Goal: Communication & Community: Answer question/provide support

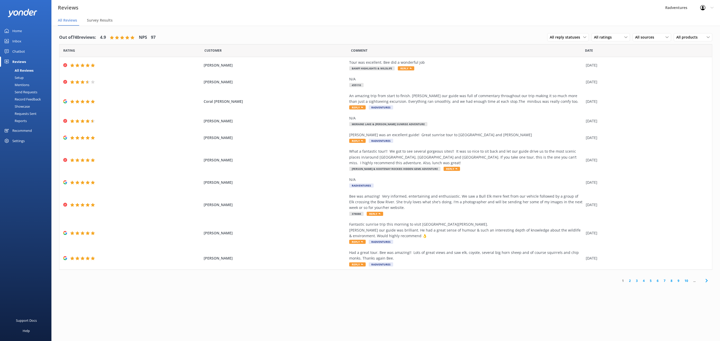
click at [630, 281] on link "2" at bounding box center [630, 281] width 7 height 5
click at [93, 24] on div "Survey Results" at bounding box center [101, 20] width 28 height 10
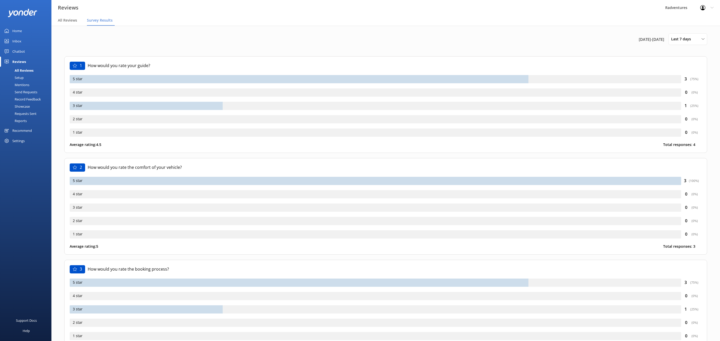
click at [23, 72] on div "All Reviews" at bounding box center [18, 70] width 30 height 7
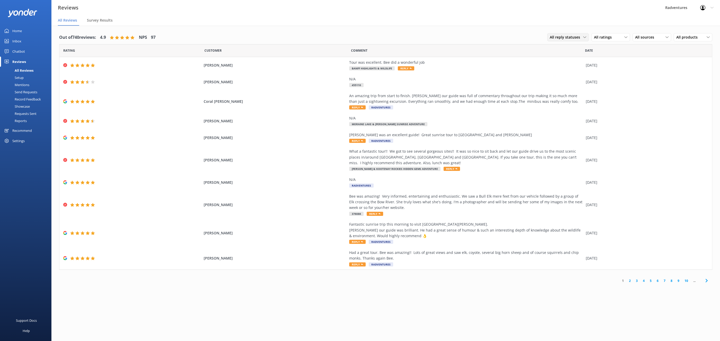
click at [575, 37] on span "All reply statuses" at bounding box center [566, 37] width 33 height 6
click at [604, 37] on span "All ratings" at bounding box center [604, 37] width 21 height 6
click at [638, 40] on div "All sources All sources Yonder survey Heard by staff Google reviews" at bounding box center [652, 37] width 39 height 8
click at [645, 56] on div "Yonder survey" at bounding box center [654, 58] width 29 height 5
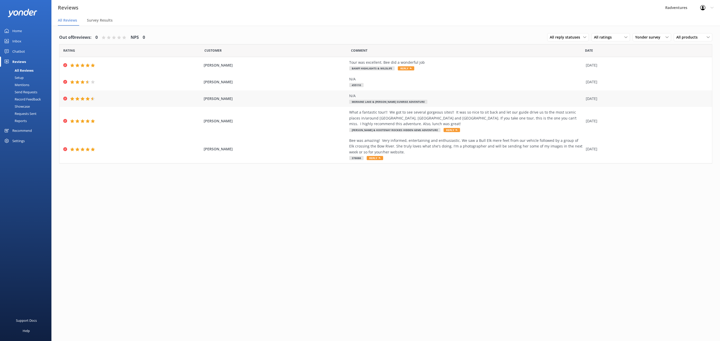
scroll to position [2, 0]
click at [21, 32] on div "Home" at bounding box center [17, 31] width 10 height 10
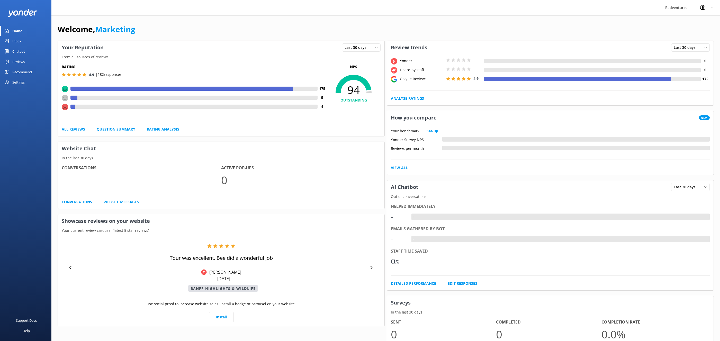
click at [21, 60] on div "Reviews" at bounding box center [18, 62] width 12 height 10
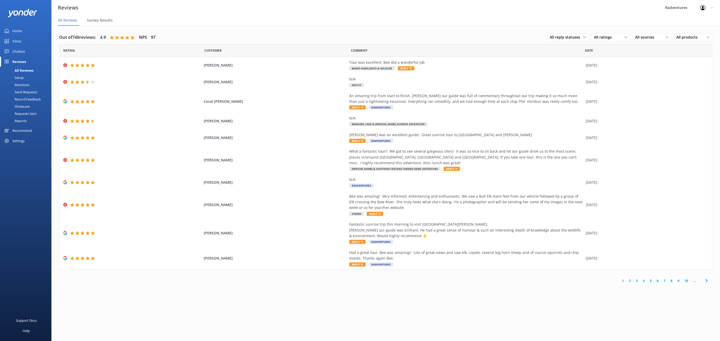
click at [24, 93] on div "Send Requests" at bounding box center [20, 91] width 34 height 7
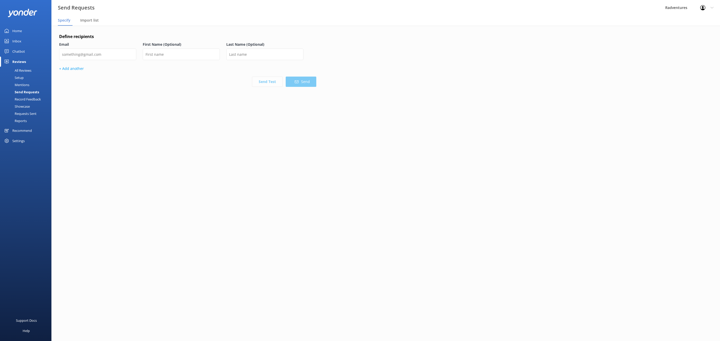
click at [26, 114] on div "Requests Sent" at bounding box center [19, 113] width 33 height 7
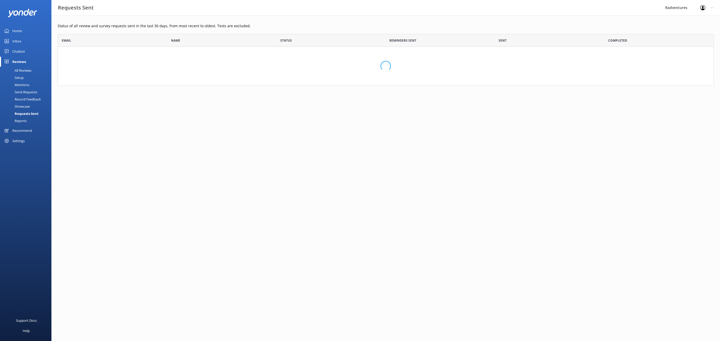
scroll to position [142, 656]
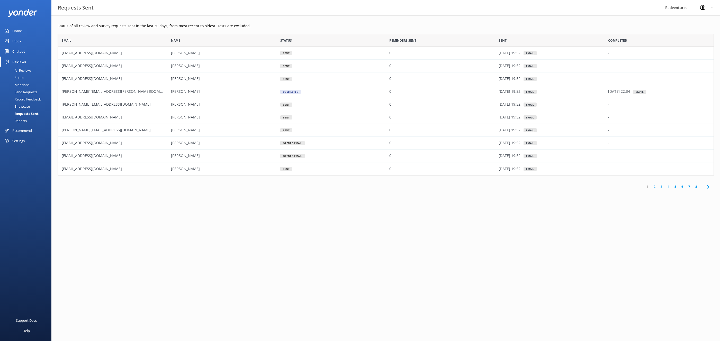
click at [710, 185] on icon at bounding box center [708, 187] width 6 height 6
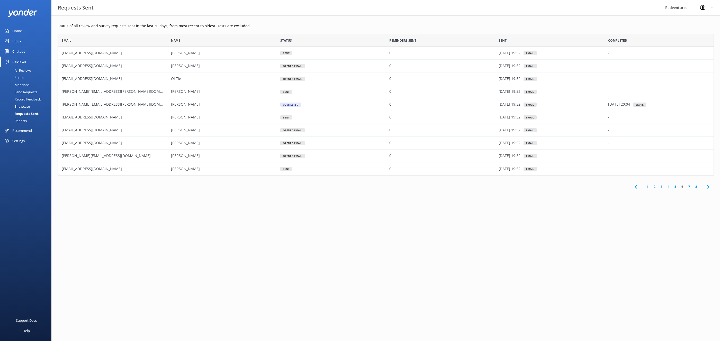
click at [710, 185] on icon at bounding box center [708, 187] width 6 height 6
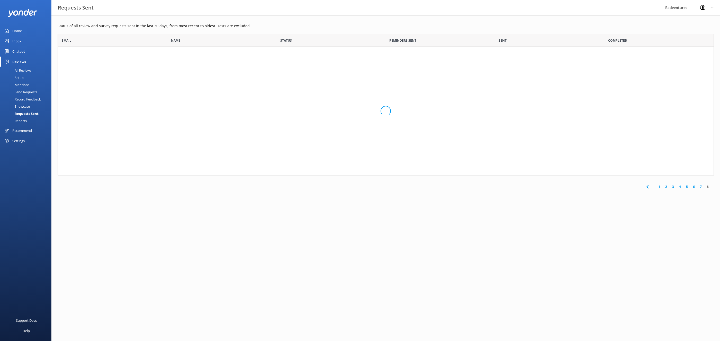
scroll to position [39, 656]
click at [700, 84] on link "7" at bounding box center [701, 84] width 7 height 5
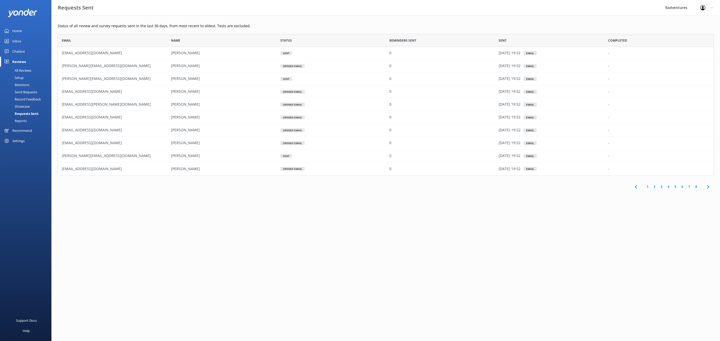
click at [684, 186] on link "6" at bounding box center [682, 186] width 7 height 5
click at [676, 187] on link "5" at bounding box center [675, 186] width 7 height 5
click at [669, 186] on link "4" at bounding box center [668, 186] width 7 height 5
click at [20, 78] on div "Setup" at bounding box center [13, 77] width 21 height 7
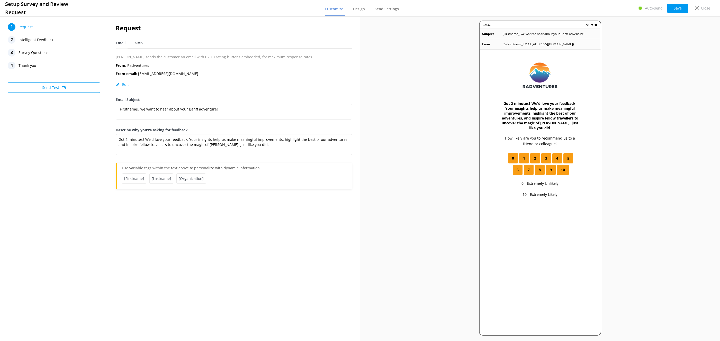
click at [143, 42] on div "SMS" at bounding box center [140, 43] width 10 height 10
type textarea "Thanks for exploring Banff with us, [Firstname]! We'd love to hear your quick f…"
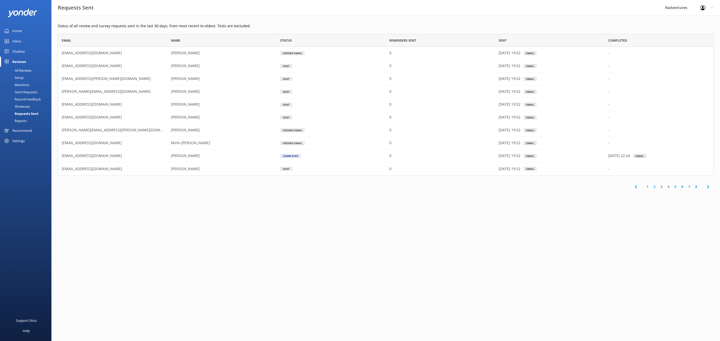
scroll to position [142, 656]
click at [21, 104] on div "Showcase" at bounding box center [16, 106] width 27 height 7
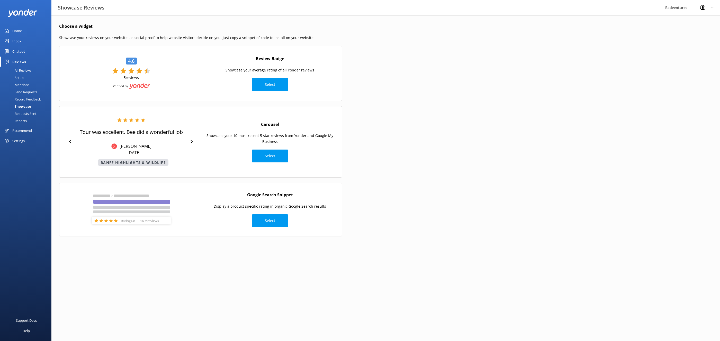
click at [22, 98] on div "Record Feedback" at bounding box center [22, 99] width 38 height 7
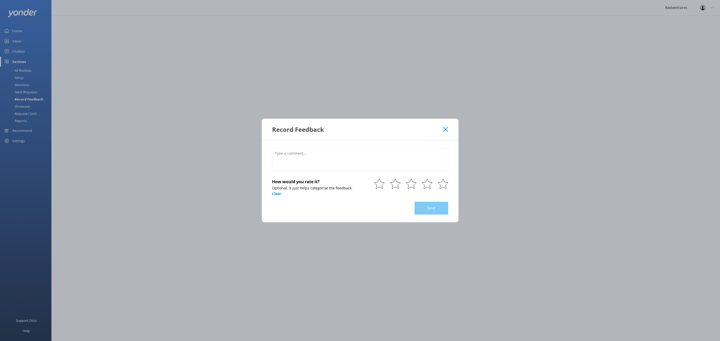
click at [442, 132] on div "Record Feedback" at bounding box center [357, 129] width 171 height 8
click at [439, 132] on div "Record Feedback" at bounding box center [357, 129] width 171 height 8
click at [448, 132] on div "Record Feedback" at bounding box center [360, 129] width 197 height 21
click at [446, 131] on icon at bounding box center [445, 129] width 5 height 5
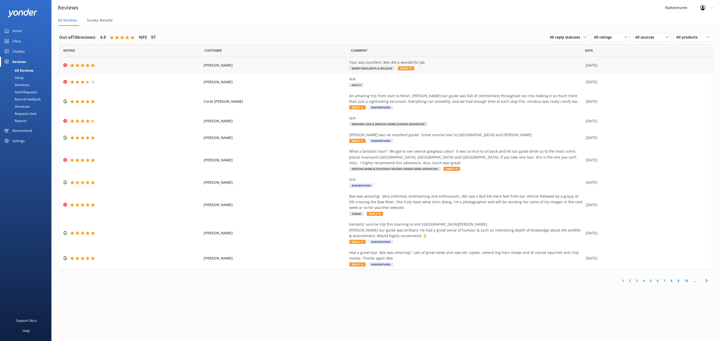
click at [406, 69] on span "Reply" at bounding box center [406, 68] width 16 height 4
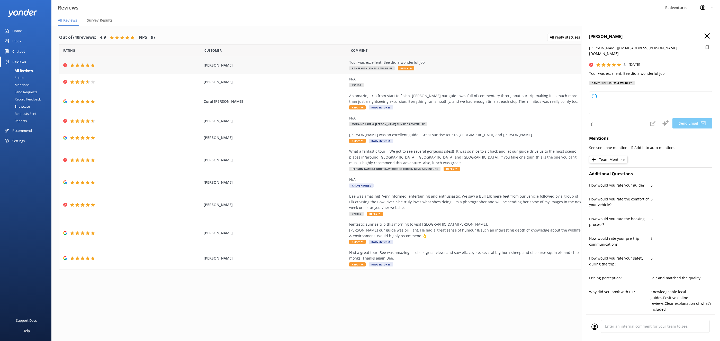
type textarea "Thank you so much, Bruce! We're delighted to hear you enjoyed the tour and that…"
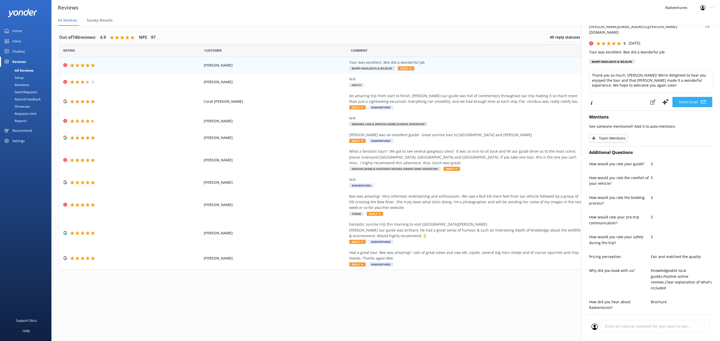
scroll to position [22, 0]
click at [271, 105] on div "Coral Ramsden An amazing trip from start to finish. Liam our guide was full of …" at bounding box center [385, 102] width 653 height 22
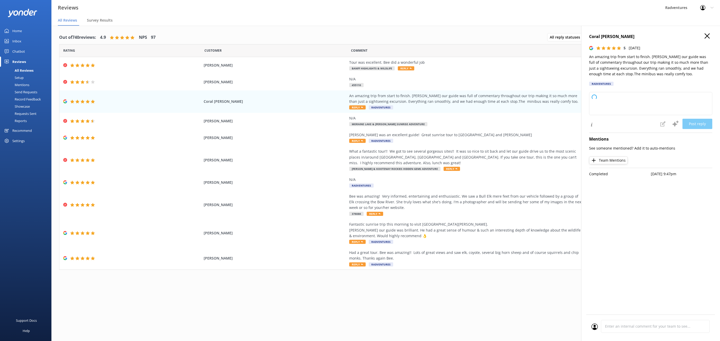
type textarea "Thank you so much for your wonderful review! We're delighted to hear you had su…"
click at [142, 123] on div at bounding box center [132, 121] width 138 height 4
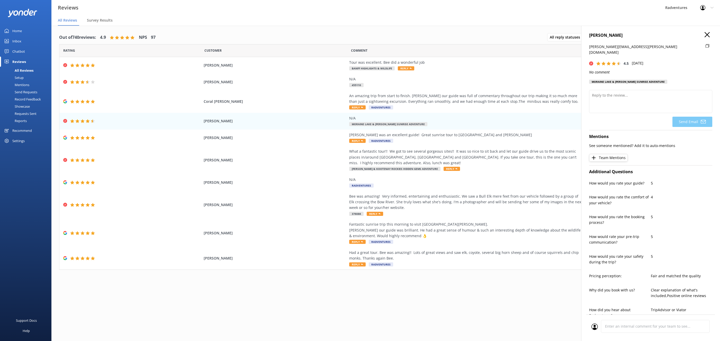
scroll to position [0, 0]
drag, startPoint x: 620, startPoint y: 59, endPoint x: 625, endPoint y: 59, distance: 5.2
click at [620, 63] on use at bounding box center [619, 65] width 4 height 4
click at [30, 115] on div "Requests Sent" at bounding box center [19, 113] width 33 height 7
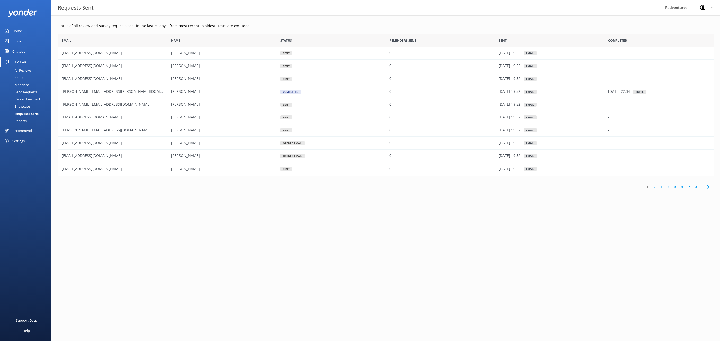
scroll to position [142, 656]
click at [682, 187] on link "6" at bounding box center [682, 186] width 7 height 5
click at [649, 187] on link "1" at bounding box center [647, 186] width 7 height 5
click at [654, 188] on link "2" at bounding box center [654, 186] width 7 height 5
click at [648, 187] on link "1" at bounding box center [647, 186] width 7 height 5
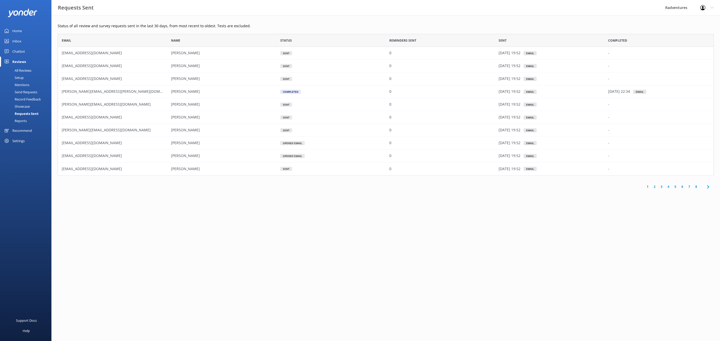
click at [29, 75] on link "Setup" at bounding box center [27, 77] width 48 height 7
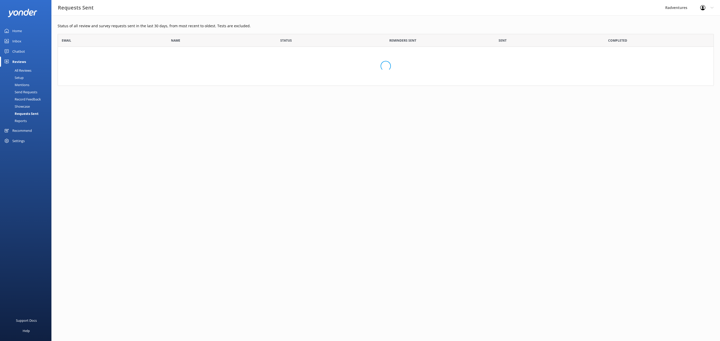
scroll to position [142, 656]
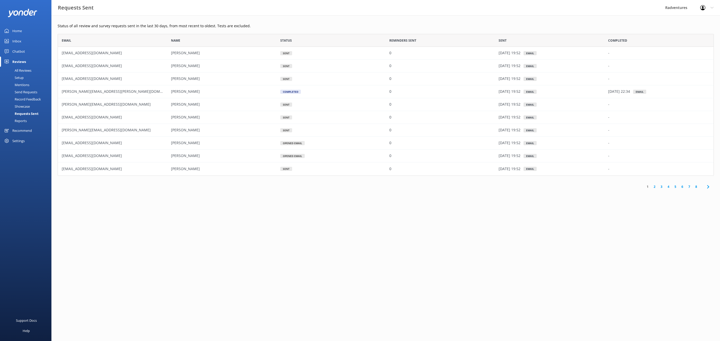
click at [24, 70] on div "All Reviews" at bounding box center [17, 70] width 28 height 7
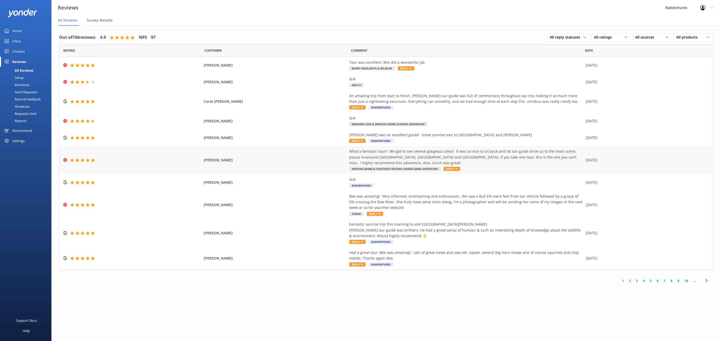
drag, startPoint x: 194, startPoint y: 157, endPoint x: 241, endPoint y: 160, distance: 46.6
click at [240, 160] on div "Kristen Frances Cote What a fantastic tour!! We got to see several gorgeous sit…" at bounding box center [385, 160] width 653 height 28
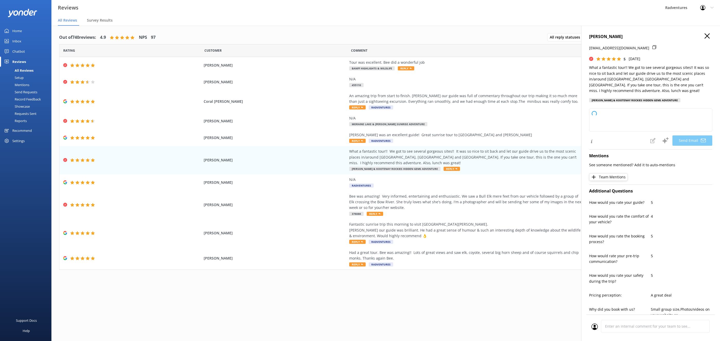
copy span "[PERSON_NAME]"
type textarea "Thank you so much for your wonderful review, Kristen! We're thrilled you enjoye…"
click at [26, 71] on div "All Reviews" at bounding box center [18, 70] width 30 height 7
click at [408, 69] on span "Reply" at bounding box center [406, 68] width 16 height 4
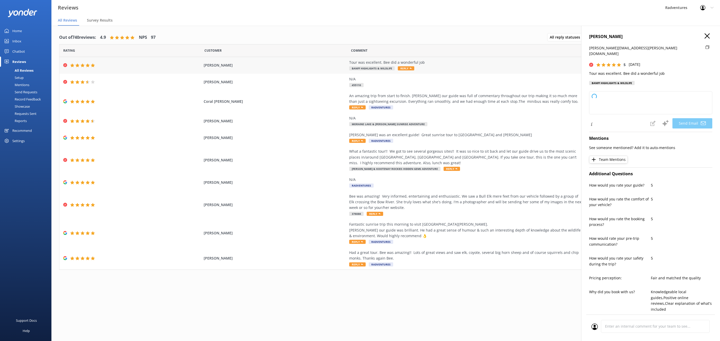
type textarea "Thank you so much, Bruce! We're delighted to hear you enjoyed the tour and that…"
click at [360, 108] on span "Reply" at bounding box center [357, 107] width 16 height 4
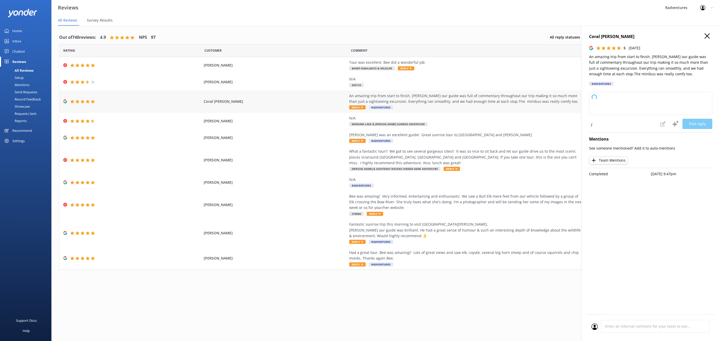
type textarea "Thank you so much for your wonderful feedback! We're delighted to hear you enjo…"
click at [707, 35] on icon "button" at bounding box center [707, 35] width 5 height 5
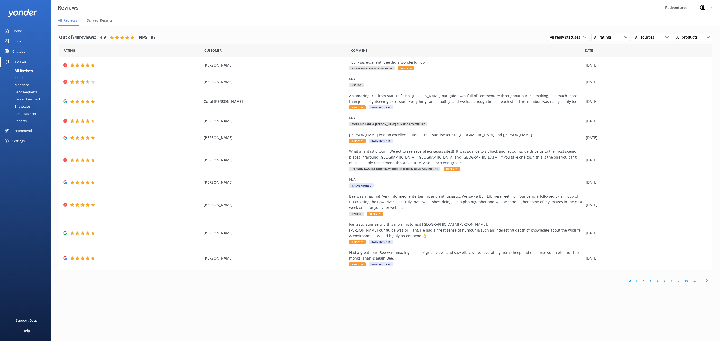
click at [649, 30] on div "Out of 740 reviews: 4.9 NPS 97 All reply statuses All reply statuses Needs a re…" at bounding box center [385, 159] width 669 height 266
click at [649, 33] on div "All sources All sources Yonder survey Heard by staff Google reviews" at bounding box center [652, 37] width 39 height 8
click at [620, 39] on div "All ratings" at bounding box center [611, 37] width 36 height 6
click at [680, 37] on span "All products" at bounding box center [688, 37] width 24 height 6
click at [579, 40] on span "All reply statuses" at bounding box center [566, 37] width 33 height 6
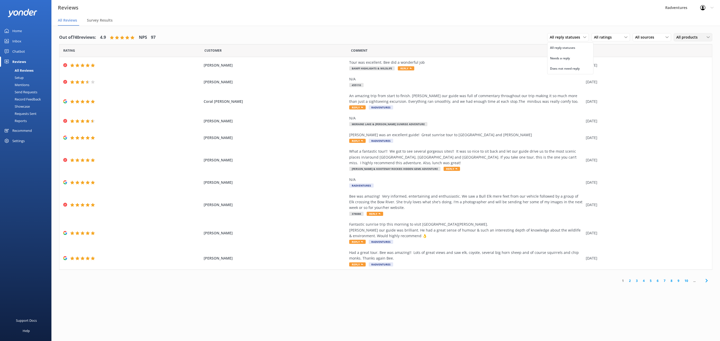
click at [686, 37] on span "All products" at bounding box center [688, 37] width 24 height 6
click at [685, 56] on div "Private Full Day Adventure" at bounding box center [696, 58] width 39 height 5
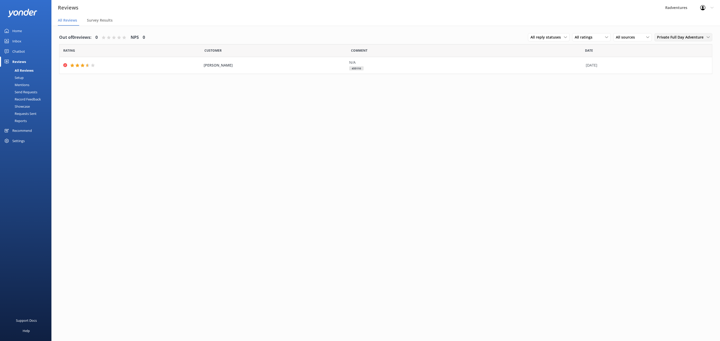
drag, startPoint x: 688, startPoint y: 43, endPoint x: 688, endPoint y: 40, distance: 2.8
click at [688, 43] on div "All reply statuses All reply statuses Needs a reply Does not need reply All rat…" at bounding box center [620, 37] width 184 height 13
click at [688, 39] on span "Private Full Day Adventure" at bounding box center [682, 37] width 50 height 6
click at [682, 83] on div "Moraine Lake & [PERSON_NAME] Sunrise Adventure" at bounding box center [683, 87] width 52 height 11
click at [678, 36] on span "Moraine Lake & [PERSON_NAME] Sunrise Adventure" at bounding box center [660, 37] width 94 height 6
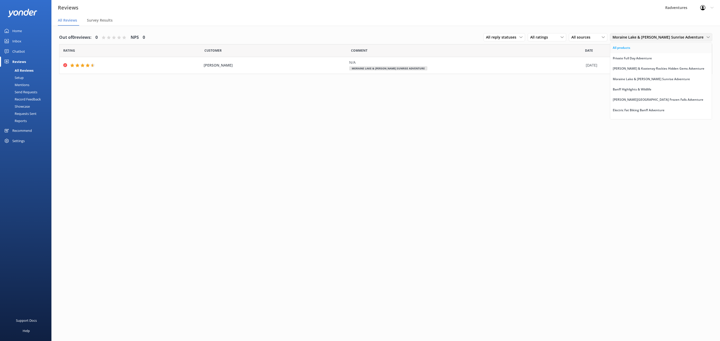
click at [671, 46] on link "All products" at bounding box center [661, 48] width 102 height 10
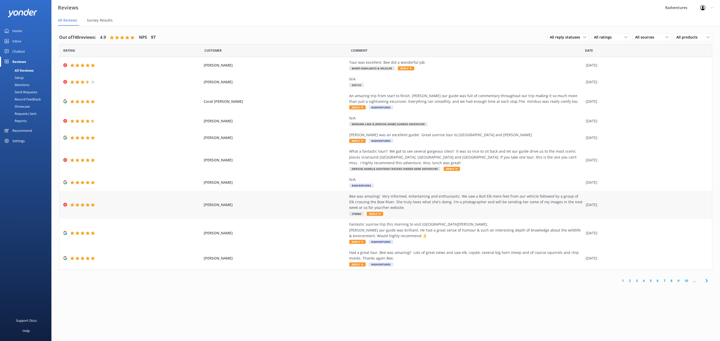
click at [371, 213] on span "Reply" at bounding box center [375, 214] width 16 height 4
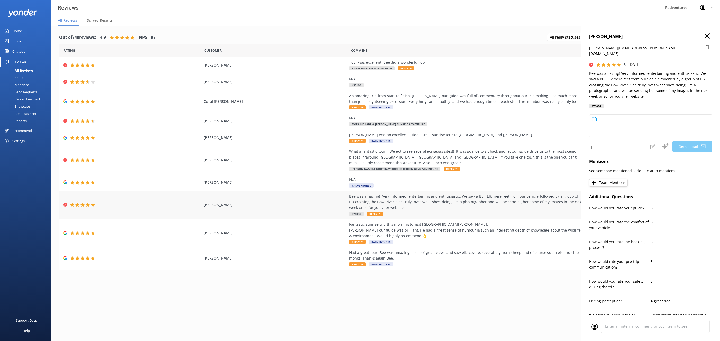
type textarea "Thank you so much for your wonderful review, Rick! We're thrilled to hear you e…"
click at [710, 34] on h4 "[PERSON_NAME]" at bounding box center [650, 36] width 123 height 7
click at [707, 37] on icon "button" at bounding box center [707, 35] width 5 height 5
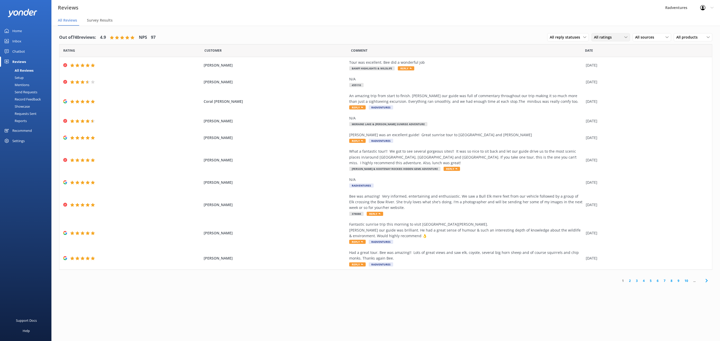
click at [597, 38] on span "All ratings" at bounding box center [604, 37] width 21 height 6
click at [523, 25] on nav "All Reviews Survey Results" at bounding box center [385, 20] width 669 height 10
click at [236, 105] on div "Coral Ramsden An amazing trip from start to finish. Liam our guide was full of …" at bounding box center [385, 102] width 653 height 22
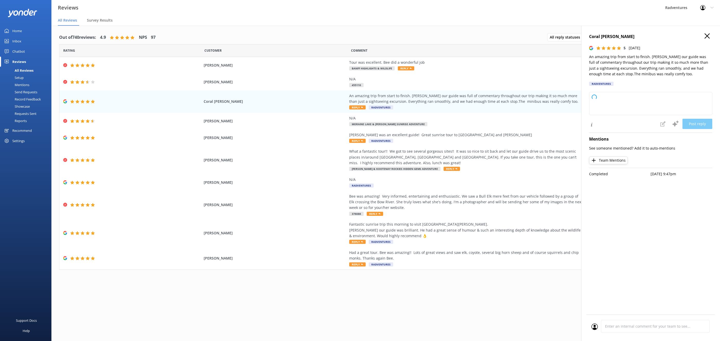
type textarea "Thank you so much for your wonderful feedback! We're delighted to hear you enjo…"
click at [704, 35] on h4 "Coral Ramsden" at bounding box center [650, 36] width 123 height 7
click at [296, 79] on div "Anne-Maïsha Tchouameni N/A 455110 08 Sep 2025" at bounding box center [385, 82] width 653 height 17
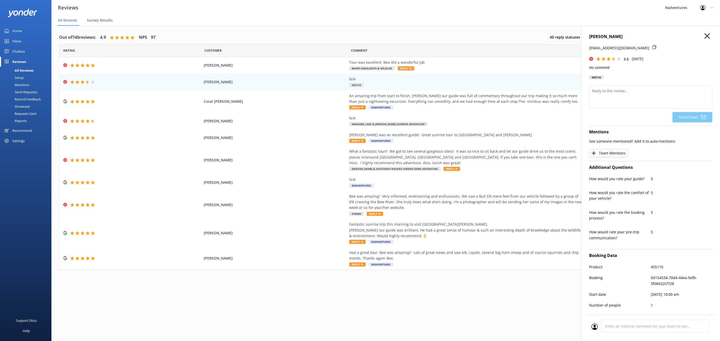
click at [702, 31] on div "Anne-Maïsha Tchouameni tchouame@ualberta.ca 3.5 Mon, 8th Sep 2025 No comment 45…" at bounding box center [650, 196] width 139 height 341
click at [705, 35] on icon "button" at bounding box center [707, 35] width 5 height 5
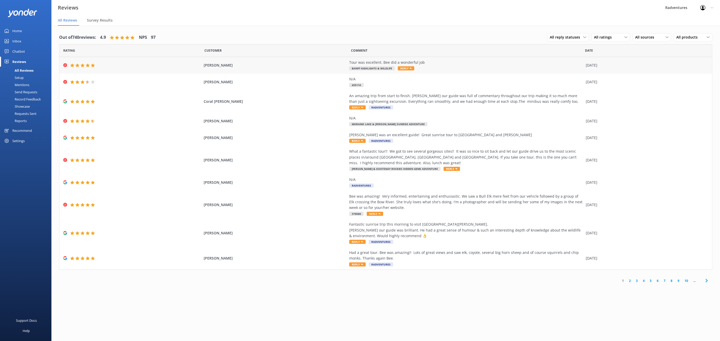
click at [280, 67] on span "[PERSON_NAME]" at bounding box center [275, 66] width 143 height 6
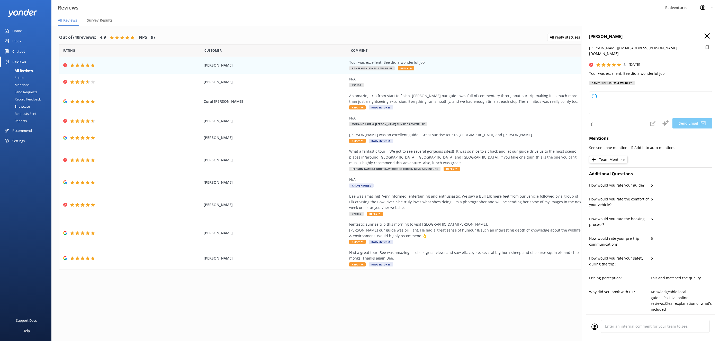
type textarea "Thank you so much for your kind words, Bruce! We're delighted to hear you enjoy…"
click at [706, 39] on h4 "[PERSON_NAME]" at bounding box center [650, 36] width 123 height 7
click at [705, 37] on icon "button" at bounding box center [707, 35] width 5 height 5
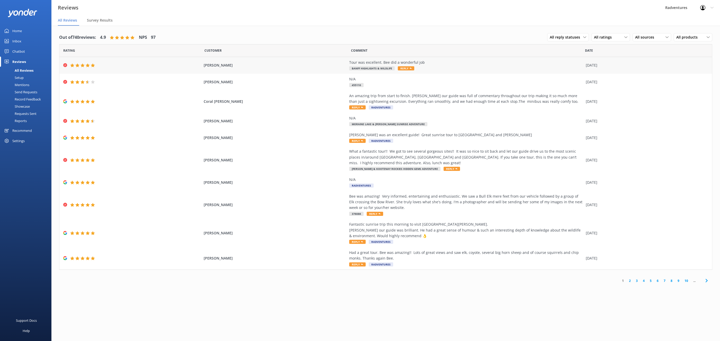
click at [273, 70] on div "Bruce Dotts Tour was excellent. Bee did a wonderful job Banff Highlights & Wild…" at bounding box center [385, 65] width 653 height 17
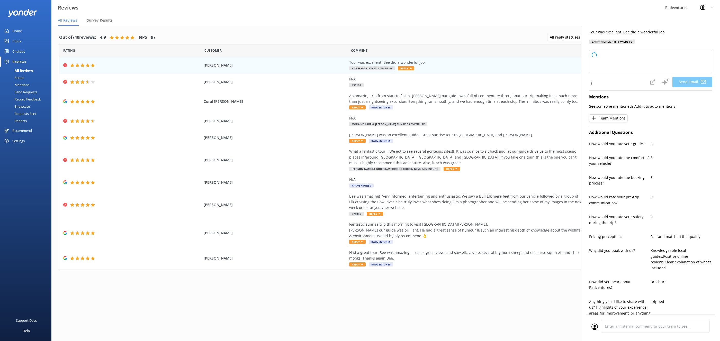
scroll to position [62, 0]
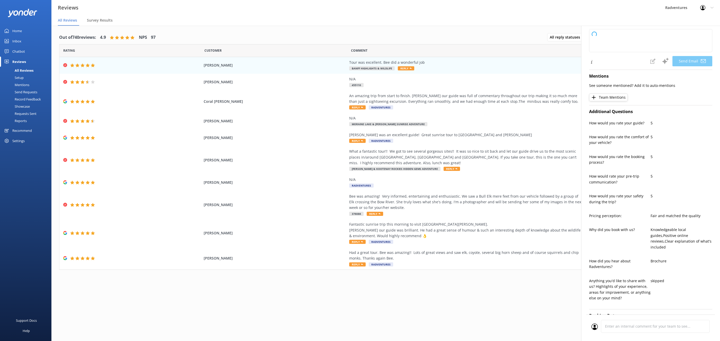
type textarea "Thank you so much, Bruce! We're thrilled to hear you enjoyed the tour and that …"
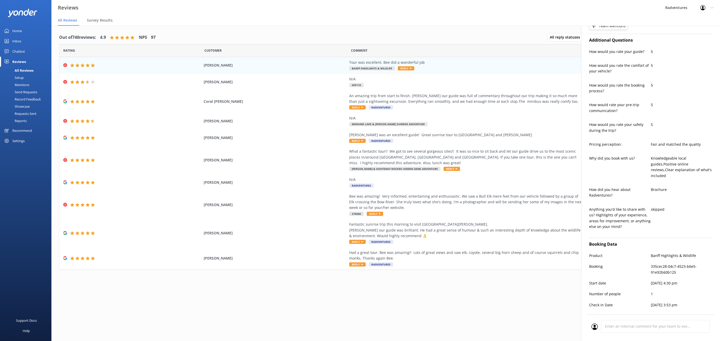
scroll to position [146, 0]
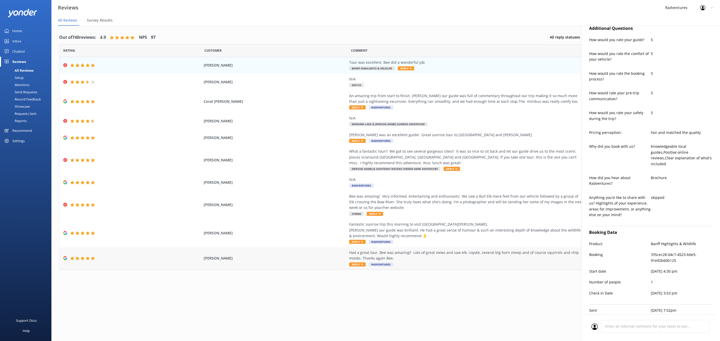
click at [279, 264] on div "Bruce Dotts Had a great tour. Bee was amazing!! Lots of great views and saw elk…" at bounding box center [385, 258] width 653 height 22
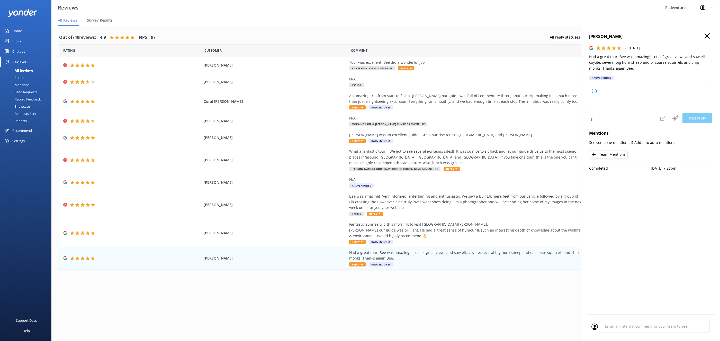
scroll to position [10, 0]
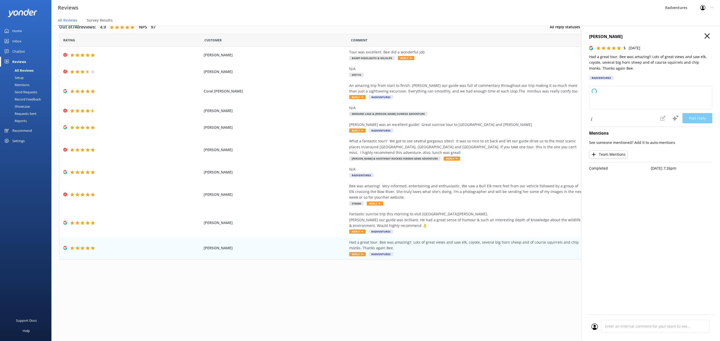
type textarea "Thank you so much for your wonderful review! We're thrilled you had a great tou…"
click at [179, 62] on div "Bruce Dotts Tour was excellent. Bee did a wonderful job Banff Highlights & Wild…" at bounding box center [385, 55] width 653 height 17
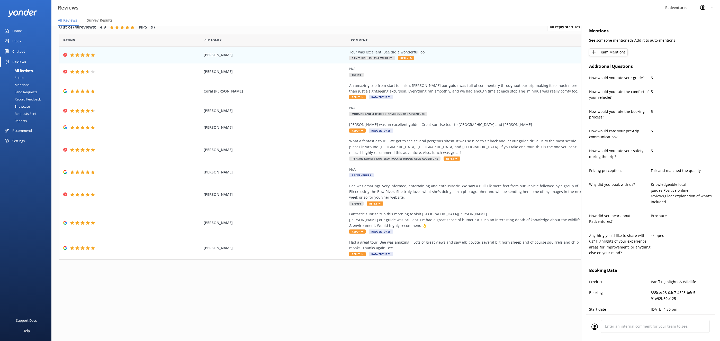
type textarea "Thank you so much, Bruce! We're thrilled to hear you enjoyed the tour and that …"
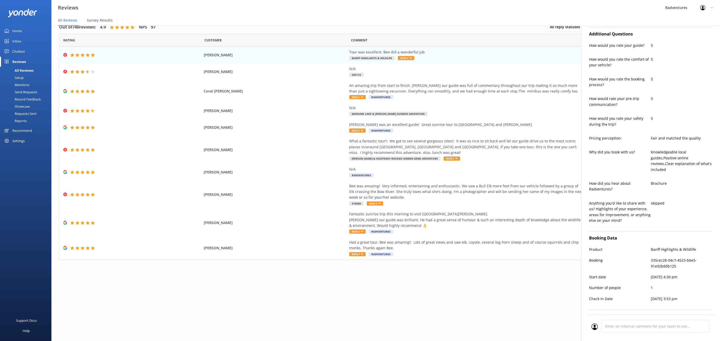
scroll to position [0, 0]
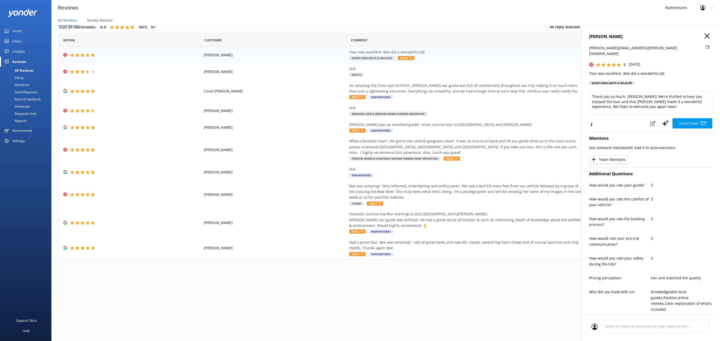
click at [706, 48] on icon at bounding box center [708, 47] width 4 height 4
drag, startPoint x: 233, startPoint y: 248, endPoint x: 277, endPoint y: 263, distance: 46.5
click at [233, 248] on span "[PERSON_NAME]" at bounding box center [275, 248] width 143 height 6
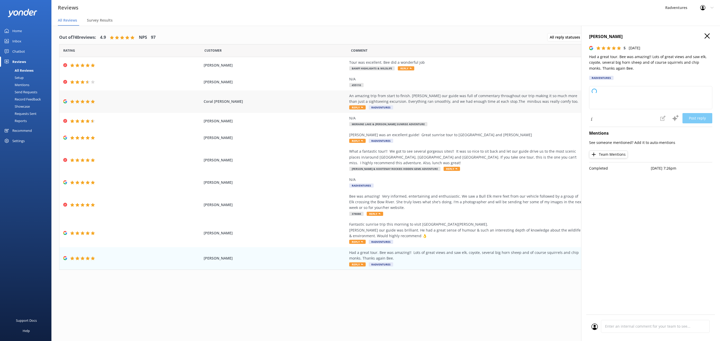
type textarea "Thank you so much for your wonderful review! We're thrilled you had a great tou…"
click at [285, 64] on span "[PERSON_NAME]" at bounding box center [275, 66] width 143 height 6
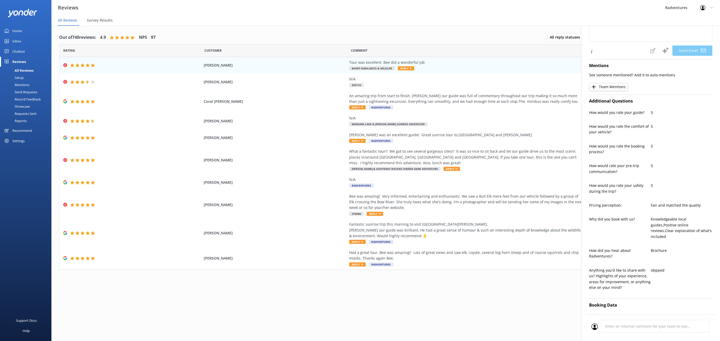
scroll to position [146, 0]
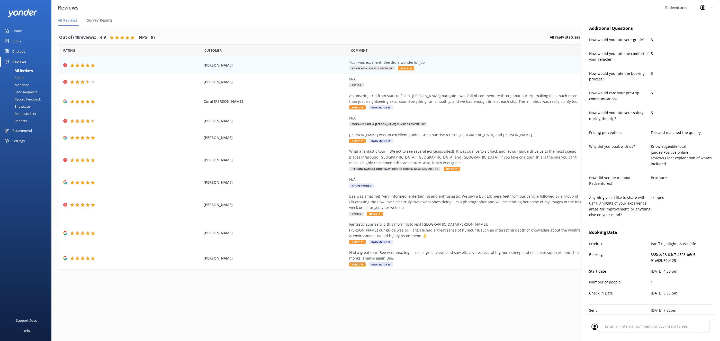
type textarea "Thank you so much for your kind words, Bruce! We're delighted to hear you enjoy…"
click at [310, 258] on span "[PERSON_NAME]" at bounding box center [275, 259] width 143 height 6
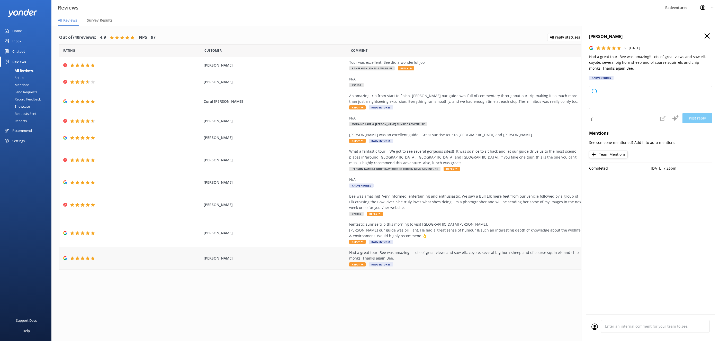
type textarea "Thank you so much for your wonderful review! We're thrilled you had a great tou…"
